Goal: Information Seeking & Learning: Learn about a topic

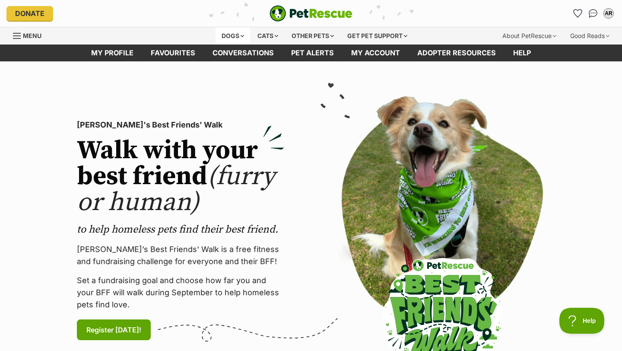
click at [225, 37] on div "Dogs" at bounding box center [232, 35] width 35 height 17
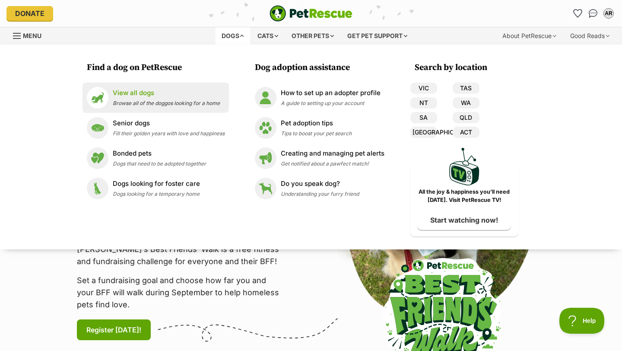
click at [133, 97] on p "View all dogs" at bounding box center [166, 93] width 107 height 10
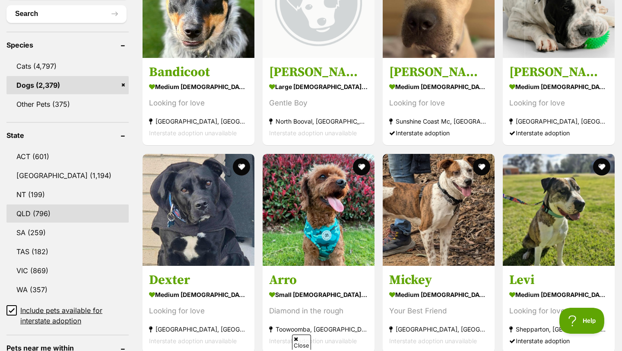
click at [46, 208] on link "QLD (796)" at bounding box center [67, 213] width 122 height 18
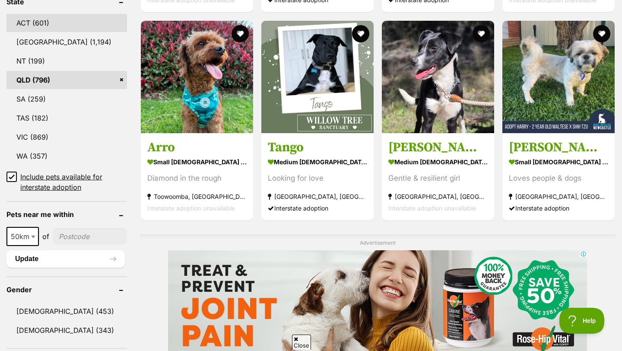
scroll to position [506, 0]
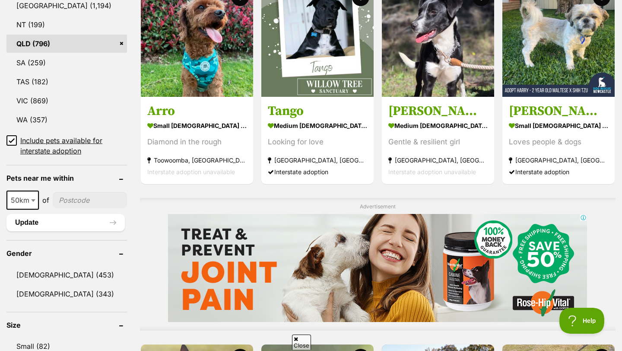
click at [12, 194] on span "50km" at bounding box center [22, 200] width 31 height 12
select select "250"
click at [76, 199] on input"] "postcode" at bounding box center [92, 200] width 70 height 16
type input"] "4170"
click at [81, 214] on button "Update" at bounding box center [65, 222] width 118 height 17
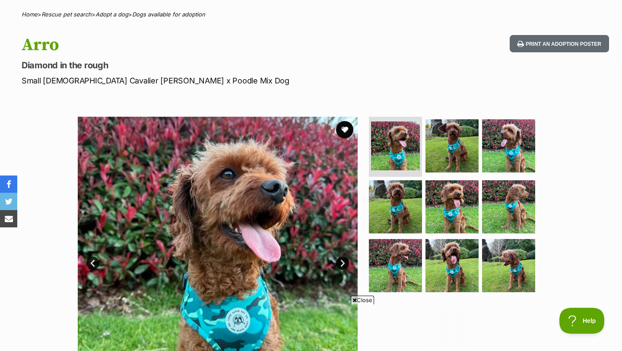
scroll to position [66, 0]
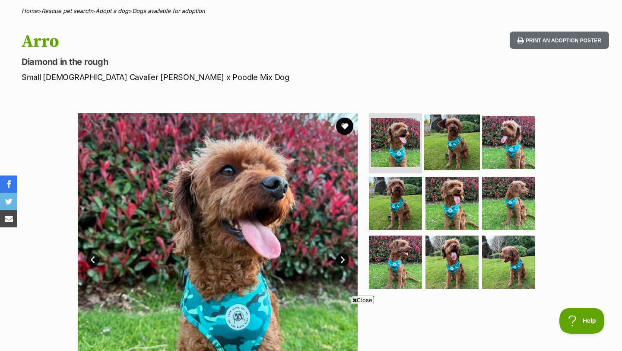
click at [451, 145] on img at bounding box center [452, 142] width 56 height 56
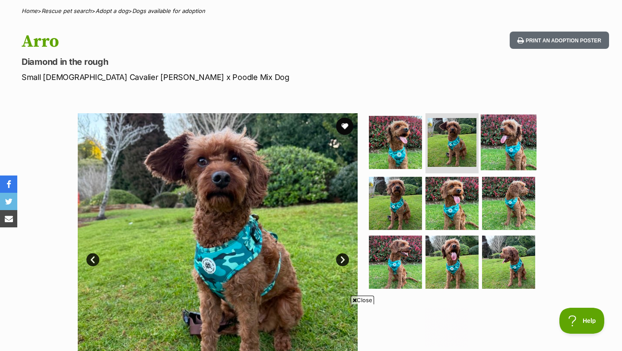
click at [510, 139] on img at bounding box center [509, 142] width 56 height 56
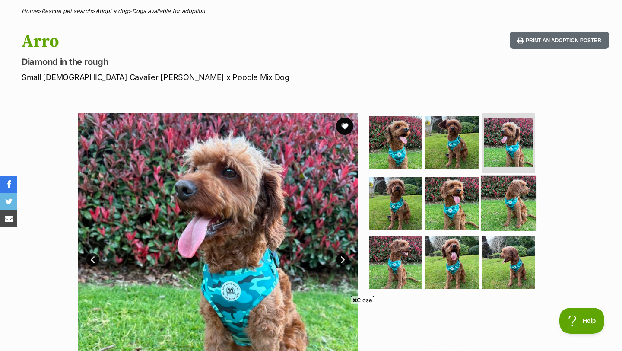
click at [497, 198] on img at bounding box center [509, 203] width 56 height 56
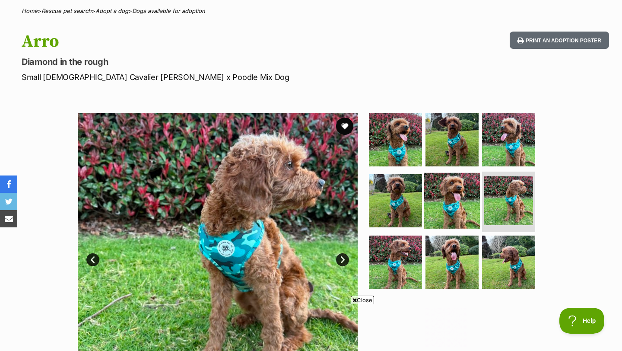
click at [460, 196] on img at bounding box center [452, 201] width 56 height 56
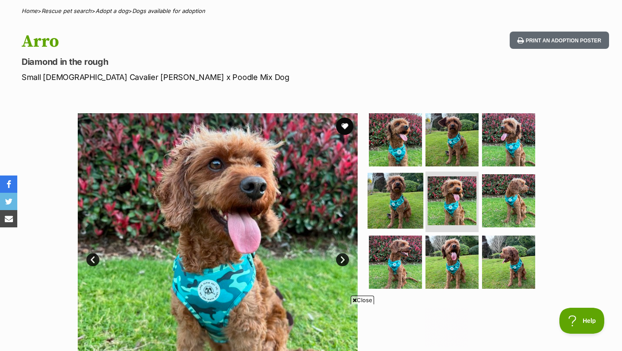
click at [414, 198] on img at bounding box center [395, 201] width 56 height 56
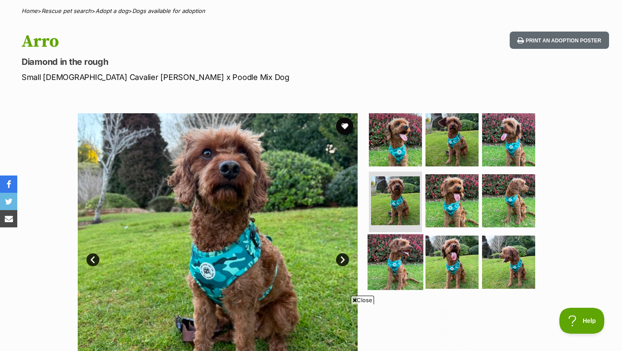
click at [411, 266] on img at bounding box center [395, 262] width 56 height 56
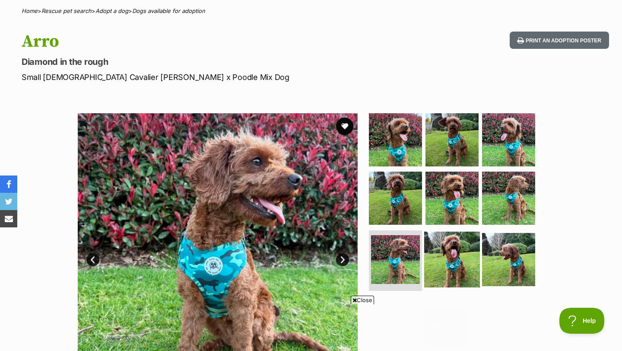
click at [452, 258] on img at bounding box center [452, 259] width 56 height 56
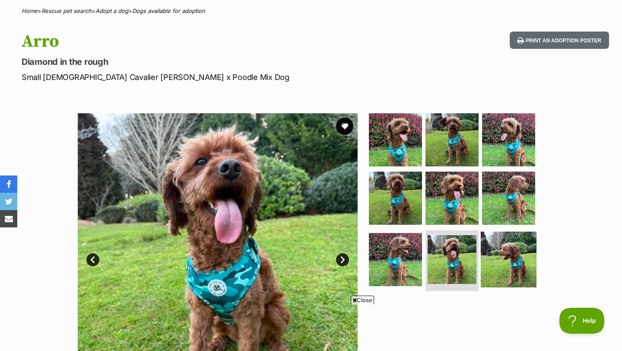
click at [510, 254] on img at bounding box center [509, 259] width 56 height 56
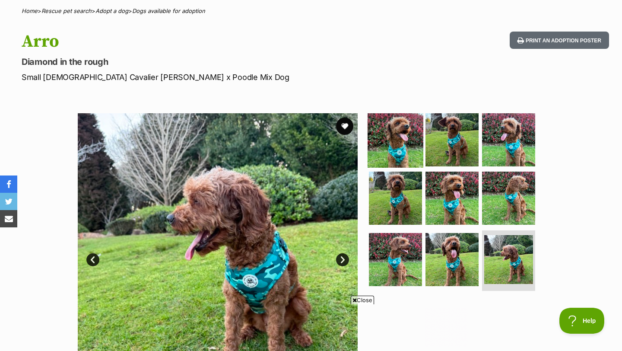
click at [368, 120] on img at bounding box center [395, 139] width 56 height 56
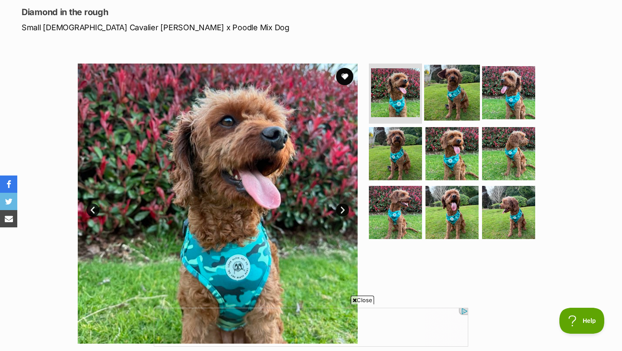
scroll to position [0, 0]
click at [458, 93] on img at bounding box center [452, 92] width 56 height 56
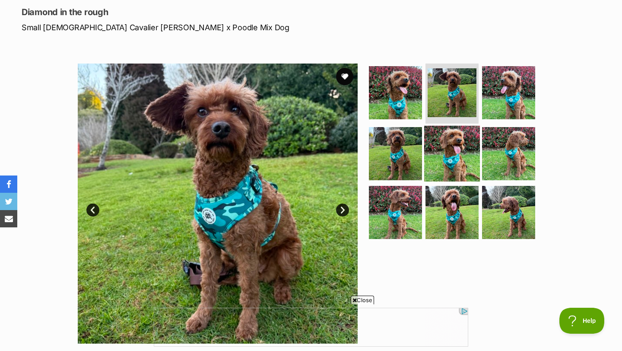
click at [456, 142] on img at bounding box center [452, 154] width 56 height 56
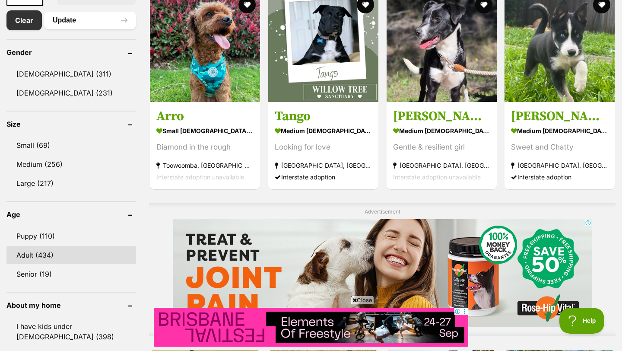
click at [33, 256] on link "Adult (434)" at bounding box center [71, 255] width 130 height 18
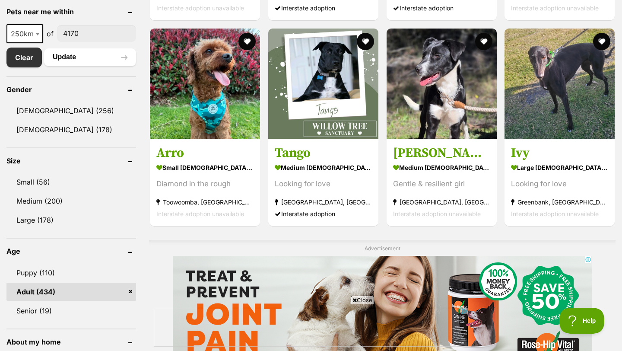
scroll to position [461, 0]
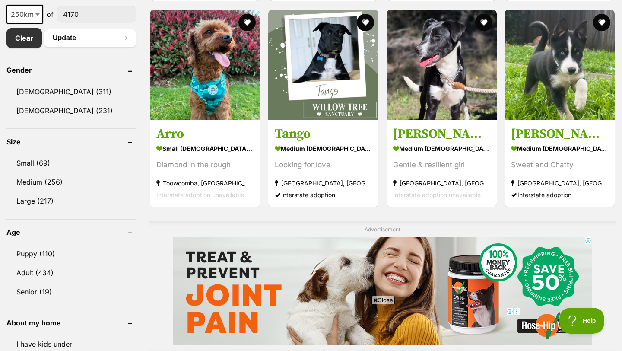
scroll to position [687, 0]
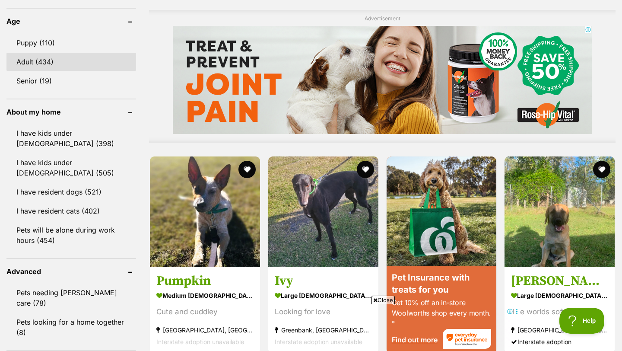
click at [52, 64] on link "Adult (434)" at bounding box center [71, 62] width 130 height 18
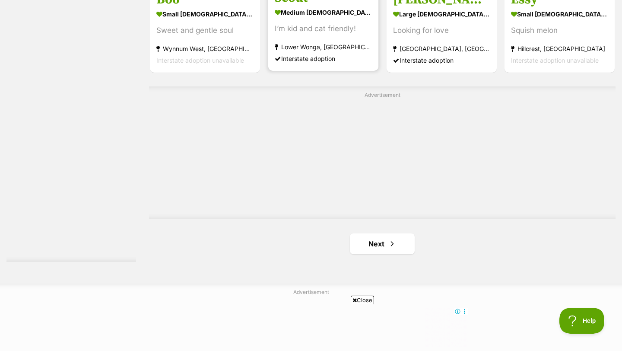
scroll to position [1608, 0]
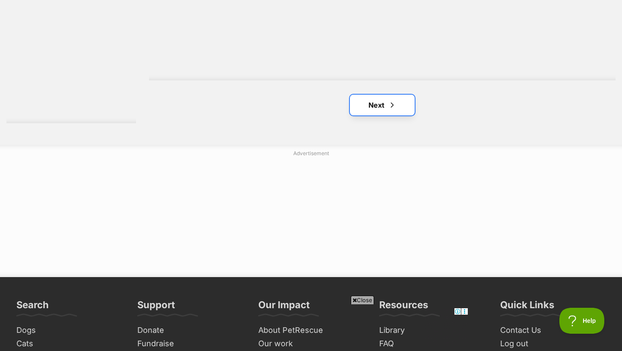
click at [375, 104] on link "Next" at bounding box center [382, 105] width 65 height 21
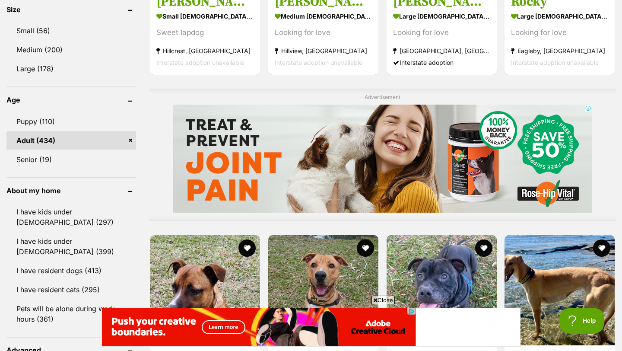
scroll to position [759, 0]
